Goal: Transaction & Acquisition: Purchase product/service

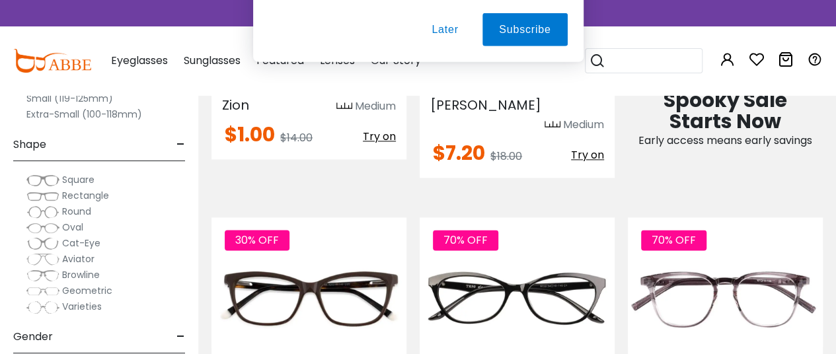
scroll to position [813, 0]
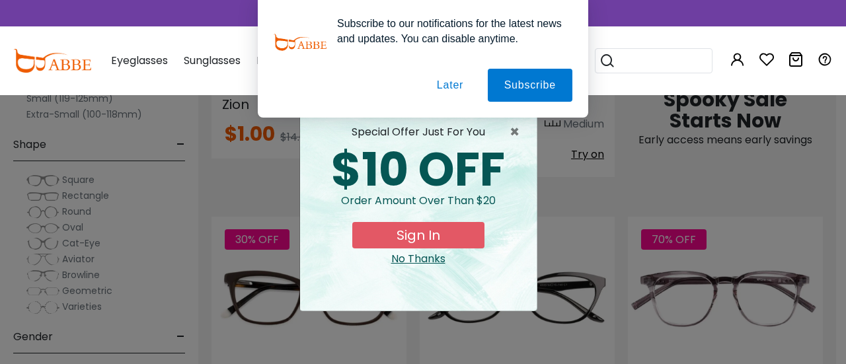
click at [451, 86] on button "Later" at bounding box center [449, 85] width 59 height 33
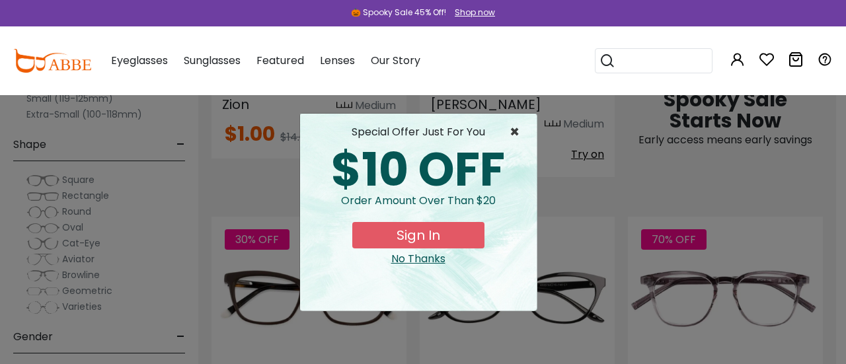
click at [513, 139] on span "×" at bounding box center [517, 132] width 17 height 16
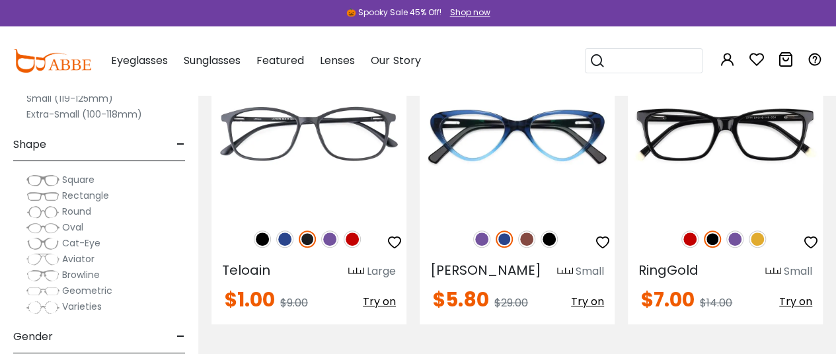
scroll to position [340, 0]
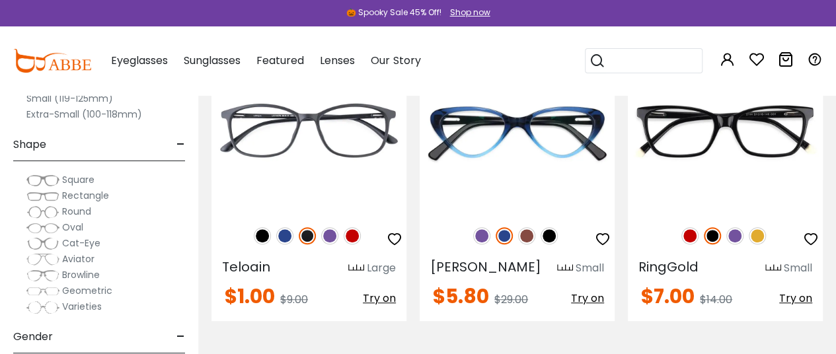
click at [56, 179] on img at bounding box center [42, 180] width 33 height 13
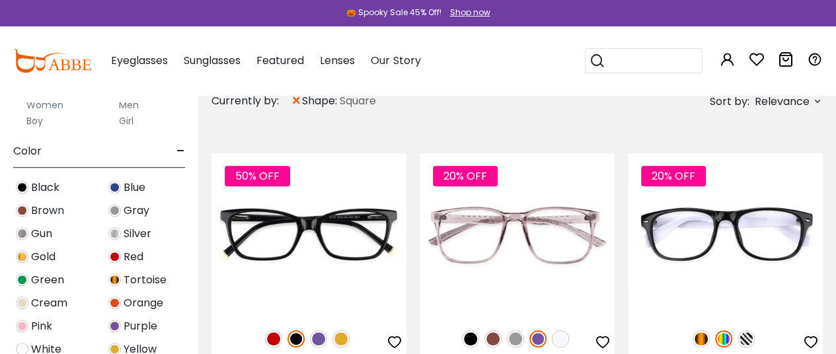
scroll to position [407, 0]
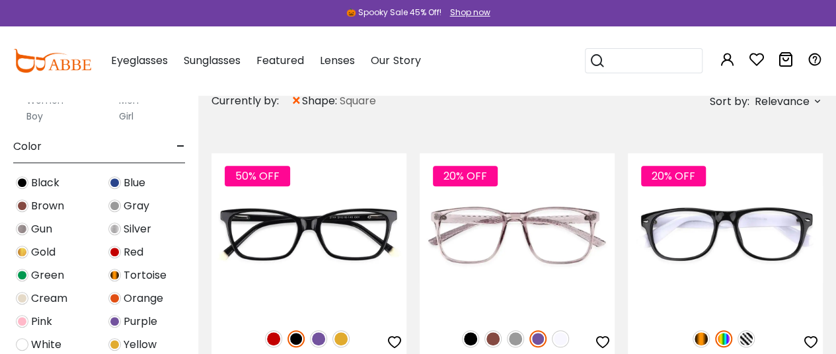
click at [114, 277] on img at bounding box center [114, 275] width 13 height 13
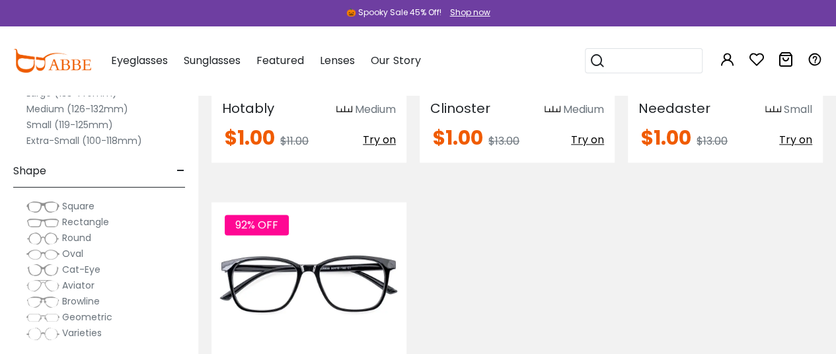
scroll to position [808, 0]
